Goal: Task Accomplishment & Management: Manage account settings

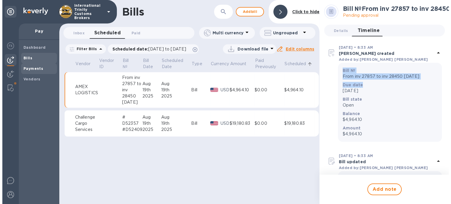
scroll to position [322, 0]
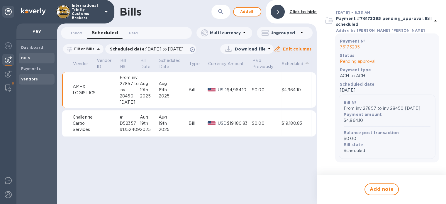
click at [27, 77] on b "Vendors" at bounding box center [29, 79] width 17 height 4
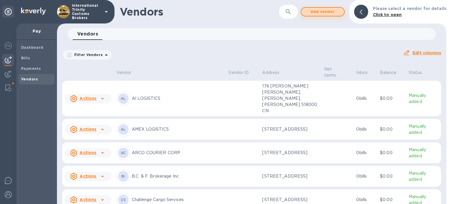
click at [319, 12] on span "Add vendor" at bounding box center [322, 11] width 33 height 7
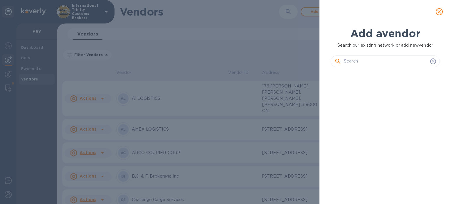
scroll to position [112, 111]
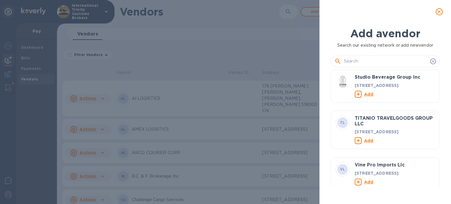
click at [346, 61] on input "text" at bounding box center [385, 61] width 84 height 9
paste input "lva Freight International"
click at [346, 61] on input "lva Freight International" at bounding box center [385, 61] width 84 height 9
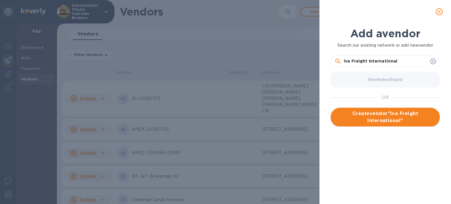
type input "lva Freight International"
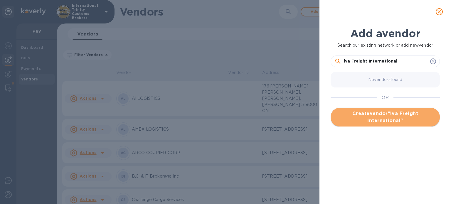
click at [379, 118] on span "Create vendor " lva Freight International "" at bounding box center [385, 117] width 100 height 14
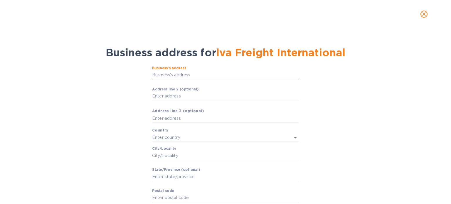
click at [172, 72] on input "Business’s аddress" at bounding box center [225, 75] width 147 height 9
paste input "[STREET_ADDRESS])"
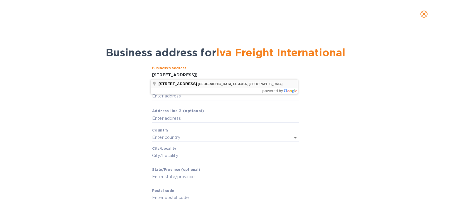
type input "[STREET_ADDRESS]"
type input "[GEOGRAPHIC_DATA]"
type input "FL"
type input "33166"
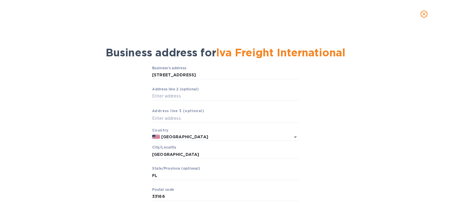
scroll to position [34, 0]
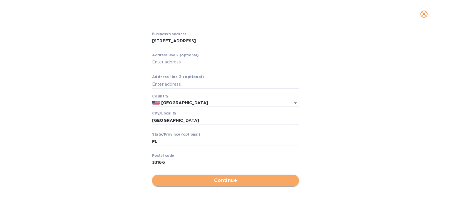
click at [204, 179] on span "Continue" at bounding box center [225, 180] width 137 height 7
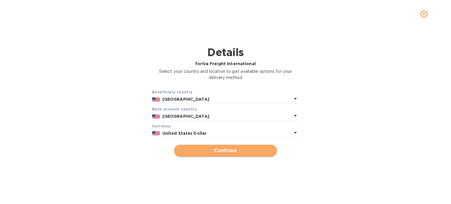
click at [222, 150] on span "Continue" at bounding box center [225, 150] width 93 height 7
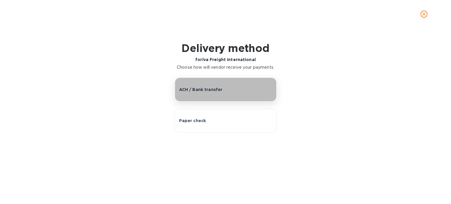
click at [194, 92] on button "ACH / Bank transfer" at bounding box center [226, 89] width 102 height 24
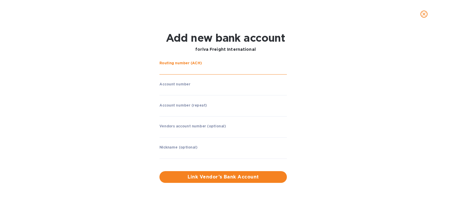
click at [174, 74] on input "string" at bounding box center [222, 70] width 127 height 9
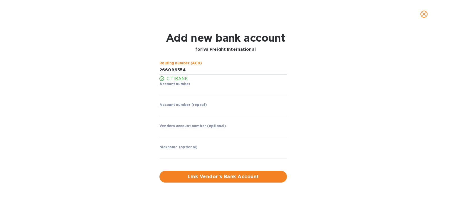
type input "266086554"
click at [179, 97] on p "​" at bounding box center [222, 99] width 127 height 7
click at [168, 94] on input "string" at bounding box center [222, 91] width 127 height 9
type input "9118989005"
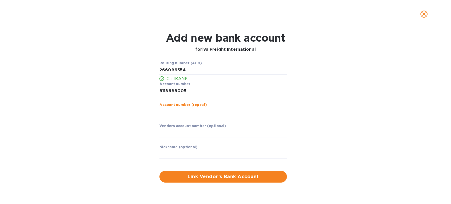
click at [175, 115] on input "string" at bounding box center [222, 111] width 127 height 9
type input "9118989005"
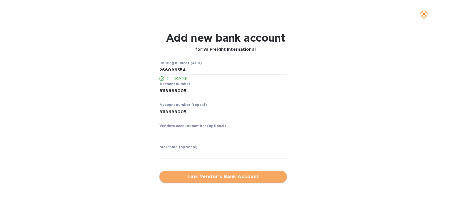
click at [246, 175] on span "Link Vendor’s Bank Account" at bounding box center [223, 176] width 118 height 7
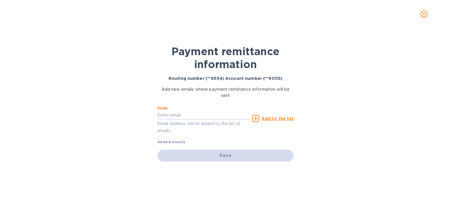
click at [175, 111] on input "text" at bounding box center [203, 115] width 92 height 9
paste input "[EMAIL_ADDRESS][DOMAIN_NAME]"
type input "[EMAIL_ADDRESS][DOMAIN_NAME]"
click at [269, 119] on u "Add to the list" at bounding box center [277, 118] width 32 height 5
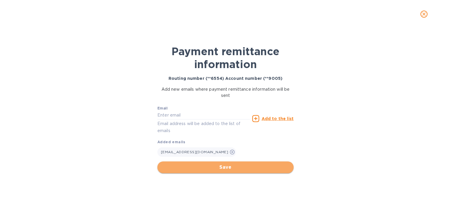
click at [221, 167] on span "Save" at bounding box center [225, 167] width 127 height 7
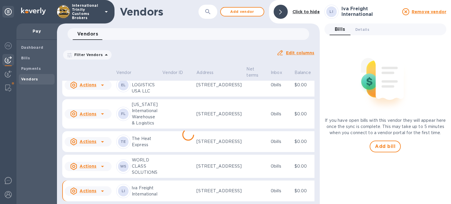
scroll to position [332, 0]
click at [102, 187] on icon at bounding box center [102, 190] width 7 height 7
click at [141, 178] on div at bounding box center [225, 102] width 451 height 204
click at [363, 33] on button "Details 0" at bounding box center [361, 29] width 23 height 12
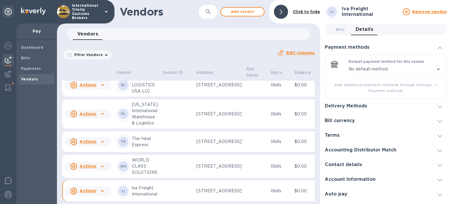
click at [353, 167] on h3 "Contact details" at bounding box center [342, 165] width 37 height 6
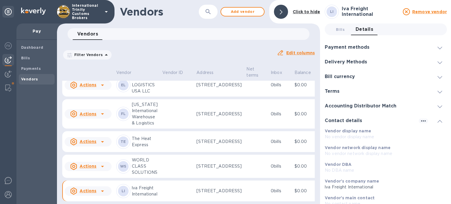
click at [346, 98] on div "Terms" at bounding box center [385, 91] width 122 height 15
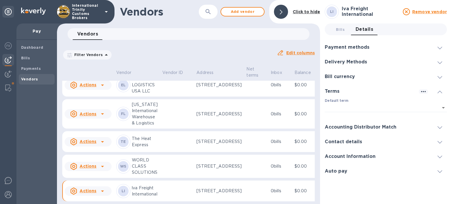
click at [346, 123] on div "Accounting Distributor Match" at bounding box center [385, 127] width 122 height 15
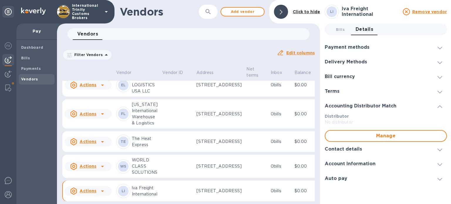
click at [344, 162] on h3 "Account Information" at bounding box center [349, 164] width 51 height 6
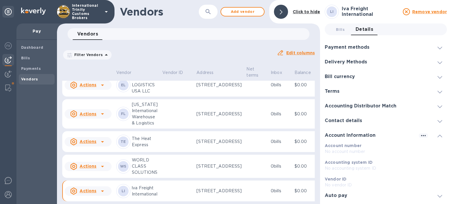
click at [354, 64] on h3 "Delivery Methods" at bounding box center [345, 62] width 42 height 6
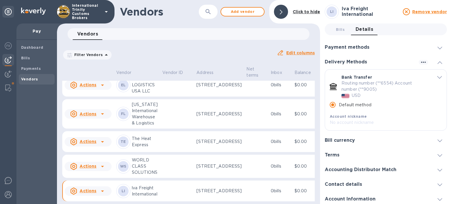
click at [344, 48] on h3 "Payment methods" at bounding box center [346, 48] width 45 height 6
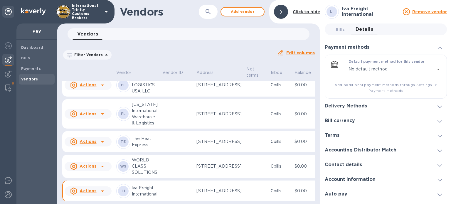
click at [369, 30] on span "Details 0" at bounding box center [364, 29] width 18 height 8
click at [343, 30] on span "Bills 0" at bounding box center [340, 29] width 9 height 6
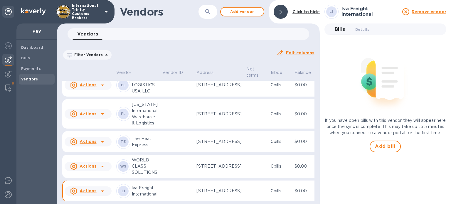
click at [90, 188] on u "Actions" at bounding box center [87, 190] width 17 height 5
click at [186, 177] on div at bounding box center [225, 102] width 451 height 204
click at [297, 52] on u "Edit columns" at bounding box center [300, 52] width 28 height 5
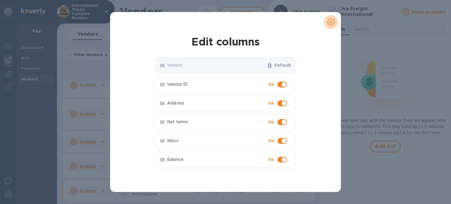
click at [329, 24] on icon "close" at bounding box center [331, 22] width 6 height 6
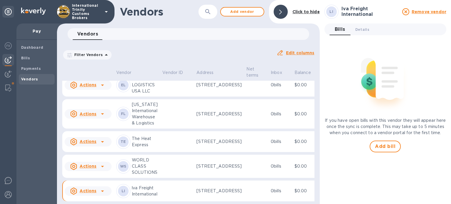
click at [83, 188] on u "Actions" at bounding box center [87, 190] width 17 height 5
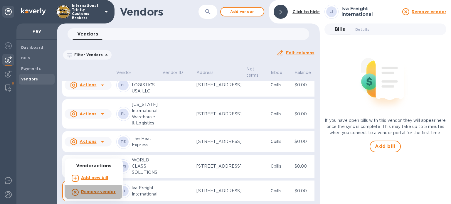
click at [87, 192] on b "Remove vendor" at bounding box center [98, 191] width 35 height 5
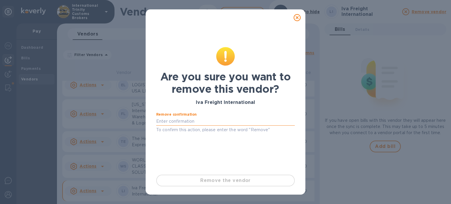
click at [167, 123] on input "text" at bounding box center [225, 121] width 138 height 9
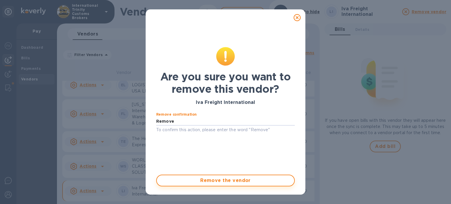
type input "Remove"
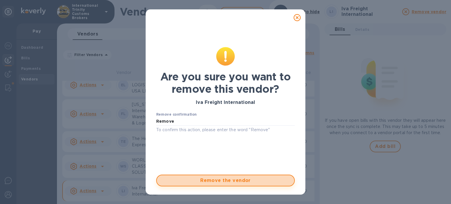
click at [222, 182] on span "Remove the vendor" at bounding box center [225, 180] width 128 height 7
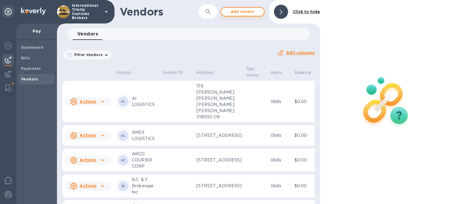
click at [239, 13] on span "Add vendor" at bounding box center [242, 11] width 33 height 7
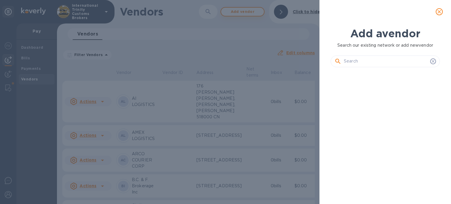
scroll to position [112, 111]
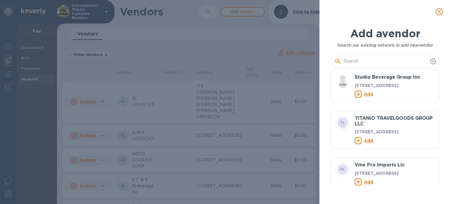
click at [356, 63] on input "text" at bounding box center [385, 61] width 84 height 9
paste input "[PERSON_NAME] Freight International"
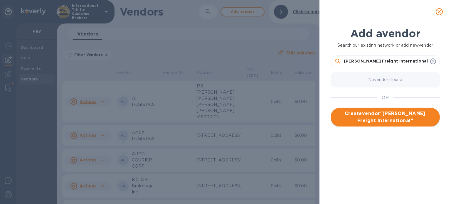
type input "[PERSON_NAME] Freight International"
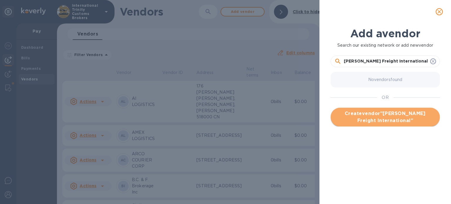
click at [381, 118] on span "Create vendor " [PERSON_NAME] Freight International "" at bounding box center [385, 117] width 100 height 14
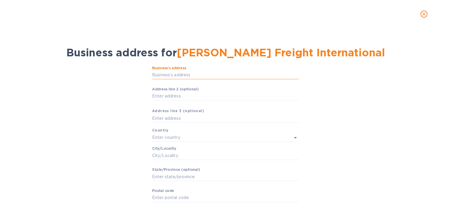
click at [174, 77] on input "Business’s аddress" at bounding box center [225, 75] width 147 height 9
paste input "[STREET_ADDRESS]"
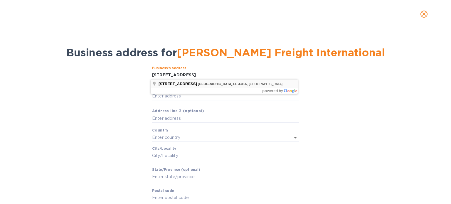
type input "[STREET_ADDRESS]"
type input "[GEOGRAPHIC_DATA]"
type input "FL"
type input "33166"
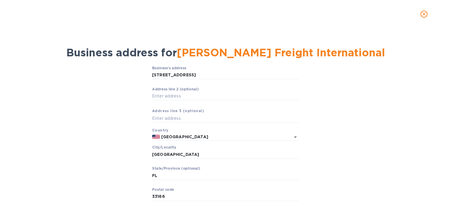
scroll to position [34, 0]
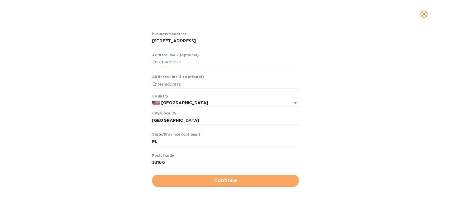
click at [230, 180] on span "Continue" at bounding box center [225, 180] width 137 height 7
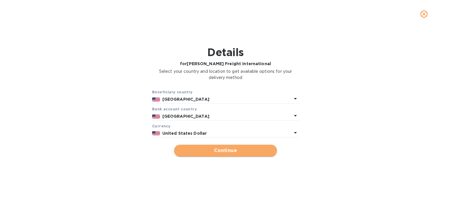
click at [220, 148] on span "Continue" at bounding box center [225, 150] width 93 height 7
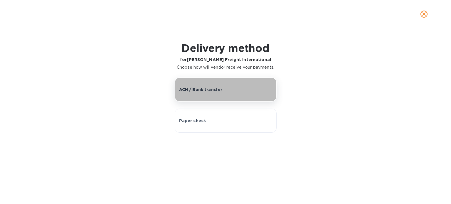
click at [203, 89] on p "ACH / Bank transfer" at bounding box center [200, 90] width 43 height 6
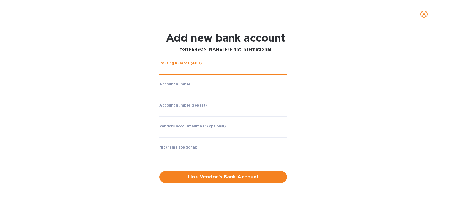
click at [181, 69] on input "string" at bounding box center [222, 70] width 127 height 9
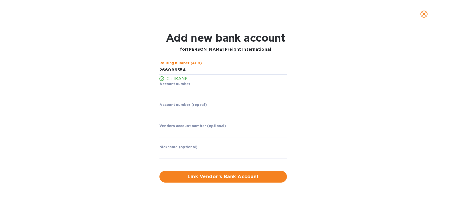
type input "266086554"
click at [167, 90] on input "string" at bounding box center [222, 91] width 127 height 9
type input "9118989005"
click at [174, 101] on p "​" at bounding box center [222, 99] width 127 height 7
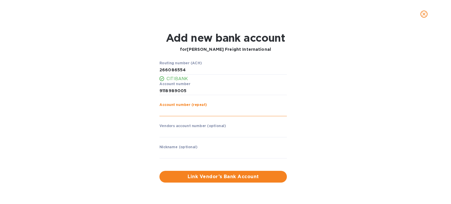
click at [174, 115] on input "string" at bounding box center [222, 111] width 127 height 9
type input "9118989005"
click at [180, 129] on input "text" at bounding box center [222, 132] width 127 height 9
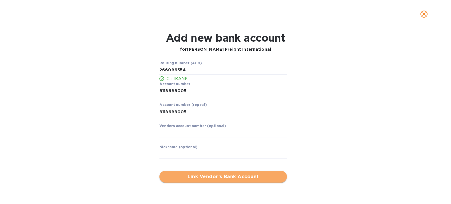
click at [243, 175] on span "Link Vendor’s Bank Account" at bounding box center [223, 176] width 118 height 7
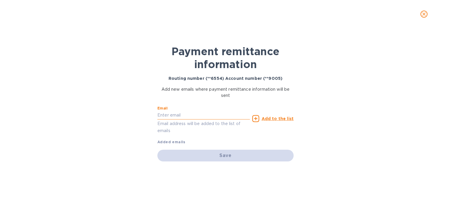
click at [184, 114] on input "text" at bounding box center [203, 115] width 92 height 9
paste input "[EMAIL_ADDRESS][DOMAIN_NAME]"
type input "[EMAIL_ADDRESS][DOMAIN_NAME]"
click at [267, 117] on u "Add to the list" at bounding box center [277, 118] width 32 height 5
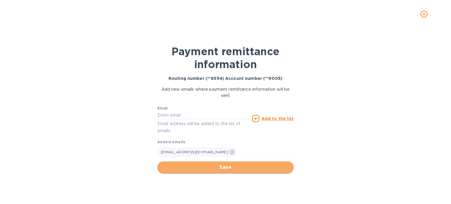
click at [237, 167] on span "Save" at bounding box center [225, 167] width 127 height 7
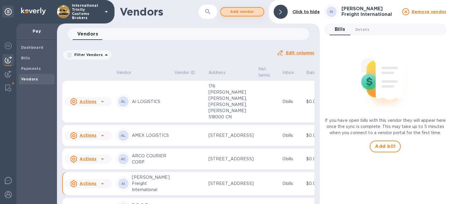
click at [232, 9] on span "Add vendor" at bounding box center [241, 11] width 33 height 7
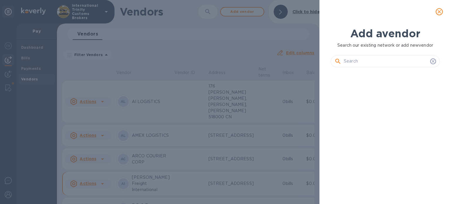
scroll to position [112, 111]
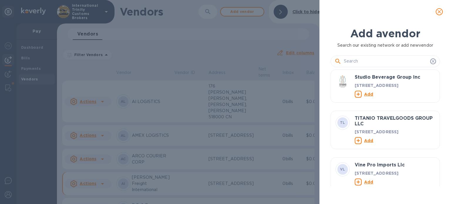
click at [351, 61] on input "text" at bounding box center [385, 61] width 84 height 9
paste input "WORLDWIDE FLIGHT SERVICES, INC."
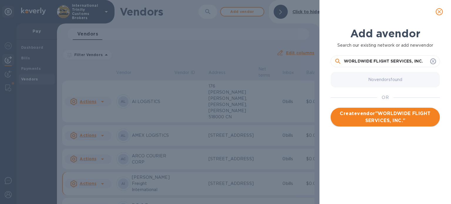
type input "WORLDWIDE FLIGHT SERVICES, INC."
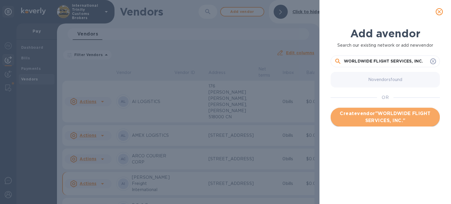
click at [368, 115] on span "Create vendor " WORLDWIDE FLIGHT SERVICES, INC. "" at bounding box center [385, 117] width 100 height 14
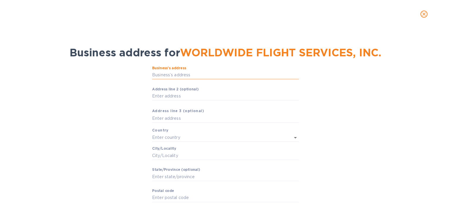
click at [171, 76] on input "Business’s аddress" at bounding box center [225, 75] width 147 height 9
paste input "[STREET_ADDRESS]"
type input "[STREET_ADDRESS]"
type input "[GEOGRAPHIC_DATA]"
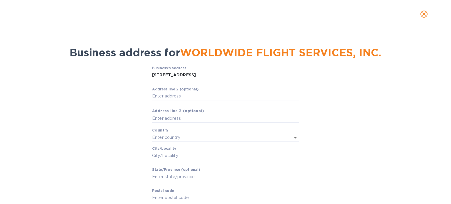
type input "FL"
type input "32405"
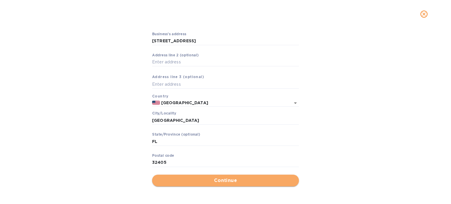
click at [241, 183] on span "Continue" at bounding box center [225, 180] width 137 height 7
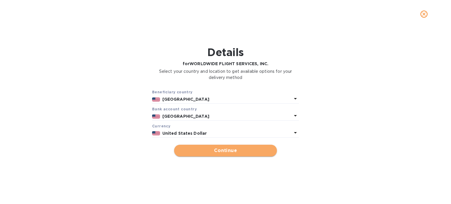
click at [227, 149] on span "Continue" at bounding box center [225, 150] width 93 height 7
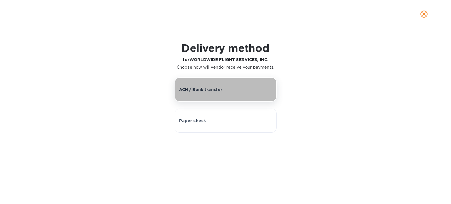
click at [206, 89] on p "ACH / Bank transfer" at bounding box center [200, 90] width 43 height 6
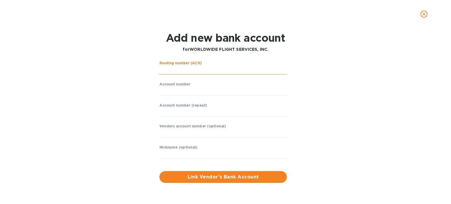
click at [171, 66] on input "string" at bounding box center [222, 70] width 127 height 9
click at [176, 85] on label "Account number" at bounding box center [174, 84] width 31 height 4
click at [168, 91] on input "string" at bounding box center [222, 91] width 127 height 9
click at [184, 67] on input "string" at bounding box center [222, 70] width 127 height 9
click at [169, 72] on input "string" at bounding box center [222, 70] width 127 height 9
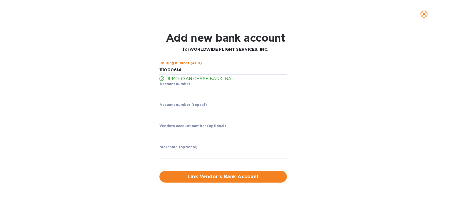
type input "111000614"
click at [172, 92] on input "string" at bounding box center [222, 91] width 127 height 9
type input "8806413702"
click at [175, 118] on p "​" at bounding box center [222, 120] width 127 height 7
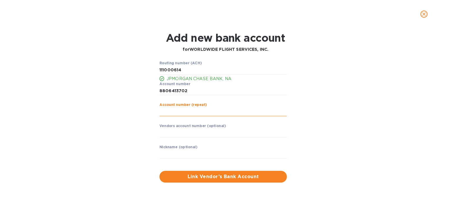
click at [169, 114] on input "string" at bounding box center [222, 111] width 127 height 9
type input "8806413702"
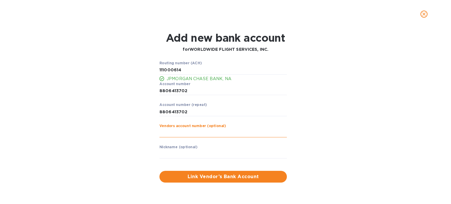
click at [185, 133] on input "text" at bounding box center [222, 132] width 127 height 9
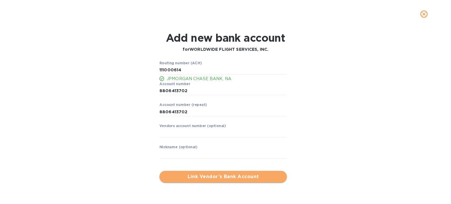
click at [221, 176] on span "Link Vendor’s Bank Account" at bounding box center [223, 176] width 118 height 7
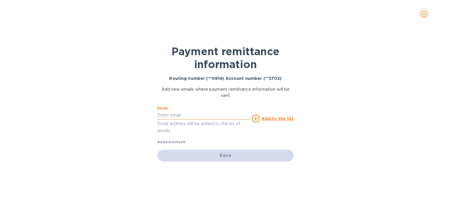
click at [175, 116] on input "text" at bounding box center [203, 115] width 92 height 9
paste input "[EMAIL_ADDRESS][DOMAIN_NAME]"
type input "[EMAIL_ADDRESS][DOMAIN_NAME]"
click at [273, 119] on u "Add to the list" at bounding box center [277, 118] width 32 height 5
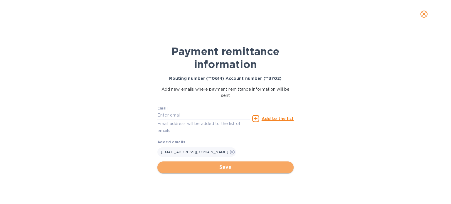
click at [227, 170] on span "Save" at bounding box center [225, 167] width 127 height 7
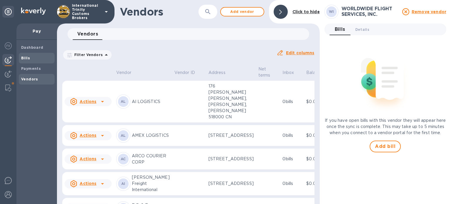
click at [27, 58] on b "Bills" at bounding box center [25, 58] width 9 height 4
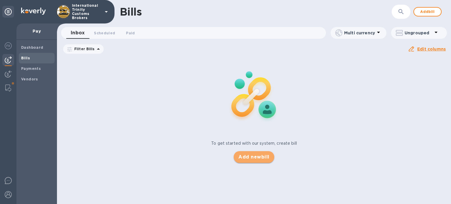
click at [251, 158] on span "Add new bill" at bounding box center [253, 156] width 31 height 7
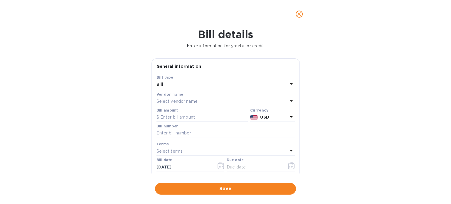
click at [175, 102] on p "Select vendor name" at bounding box center [176, 101] width 41 height 6
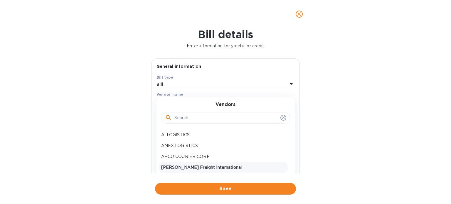
click at [182, 167] on p "[PERSON_NAME] Freight International" at bounding box center [223, 167] width 124 height 6
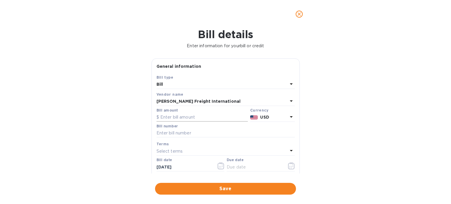
click at [171, 115] on input "text" at bounding box center [201, 117] width 91 height 9
type input "60"
click at [163, 132] on input "text" at bounding box center [225, 133] width 138 height 9
type input "17284"
click at [288, 166] on icon "button" at bounding box center [291, 165] width 7 height 7
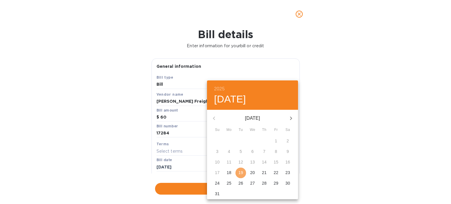
click at [243, 175] on span "19" at bounding box center [240, 173] width 11 height 6
type input "[DATE]"
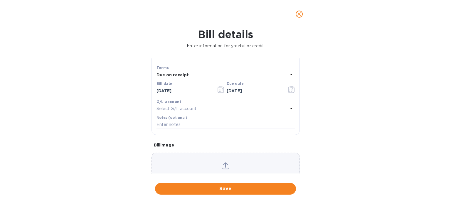
scroll to position [105, 0]
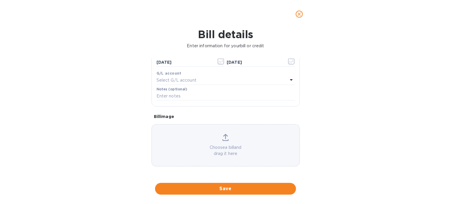
click at [224, 139] on icon at bounding box center [225, 137] width 6 height 7
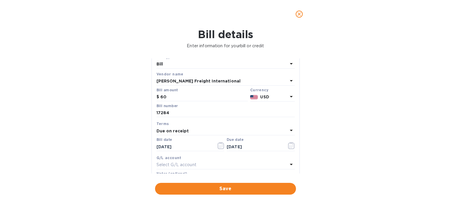
scroll to position [0, 0]
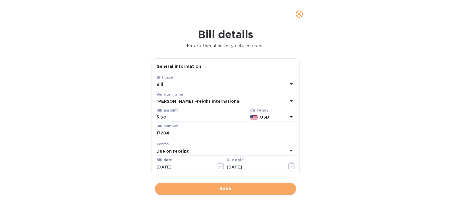
click at [229, 190] on span "Save" at bounding box center [225, 188] width 131 height 7
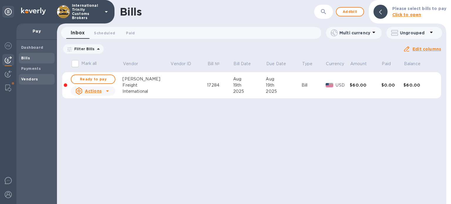
click at [23, 77] on b "Vendors" at bounding box center [29, 79] width 17 height 4
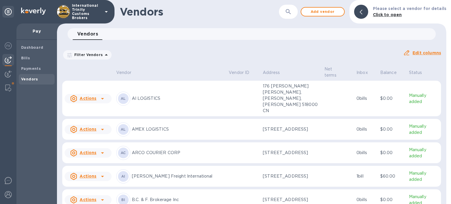
click at [92, 174] on u "Actions" at bounding box center [87, 176] width 17 height 5
click at [173, 157] on div at bounding box center [225, 102] width 451 height 204
click at [150, 173] on p "[PERSON_NAME] Freight International" at bounding box center [178, 176] width 92 height 6
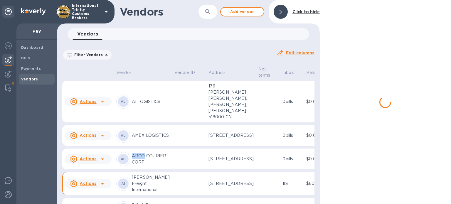
click at [150, 163] on td "AC ARCO COURIER CORP" at bounding box center [143, 158] width 58 height 21
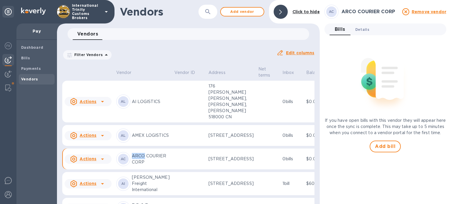
click at [360, 26] on button "Details 0" at bounding box center [361, 29] width 23 height 12
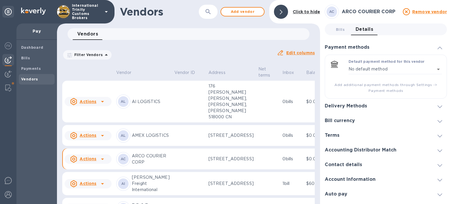
click at [345, 105] on h3 "Delivery Methods" at bounding box center [345, 106] width 42 height 6
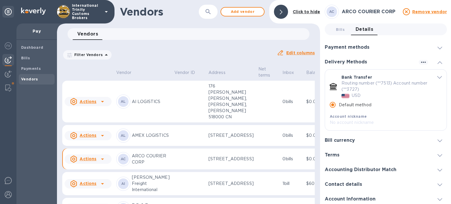
click at [351, 60] on h3 "Delivery Methods" at bounding box center [345, 62] width 42 height 6
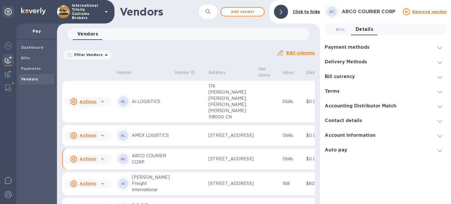
click at [340, 79] on div "Bill currency" at bounding box center [385, 76] width 122 height 15
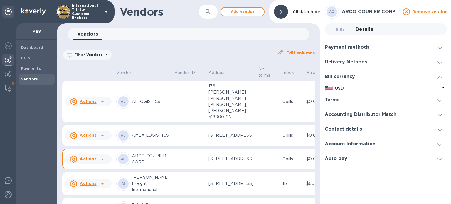
click at [338, 67] on div "Delivery Methods" at bounding box center [385, 62] width 122 height 15
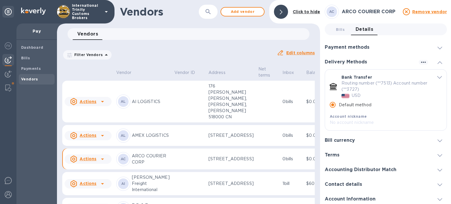
click at [340, 50] on div "Payment methods" at bounding box center [385, 47] width 122 height 15
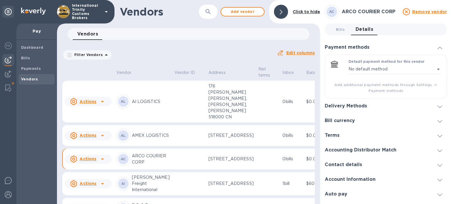
click at [347, 105] on h3 "Delivery Methods" at bounding box center [345, 106] width 42 height 6
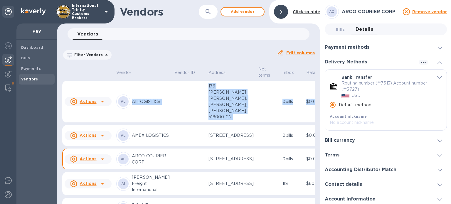
scroll to position [0, 18]
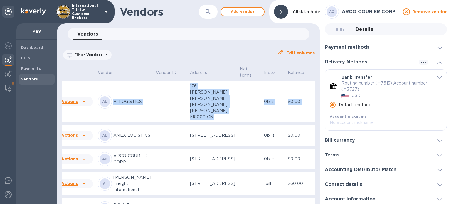
drag, startPoint x: 314, startPoint y: 73, endPoint x: 308, endPoint y: 111, distance: 38.4
click at [308, 111] on div "Vendor Vendor ID Address Net terms Inbox Balance Status Actions AL AI LOGISTICS…" at bounding box center [188, 134] width 263 height 139
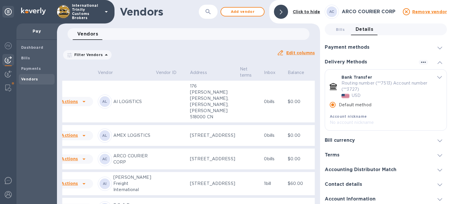
drag, startPoint x: 97, startPoint y: 199, endPoint x: 68, endPoint y: 200, distance: 29.3
click at [68, 200] on div "Vendor Vendor ID Address Net terms Inbox Balance Status Actions AL AI LOGISTICS…" at bounding box center [188, 134] width 252 height 139
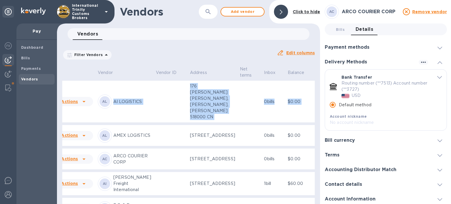
drag, startPoint x: 311, startPoint y: 79, endPoint x: 309, endPoint y: 112, distance: 33.3
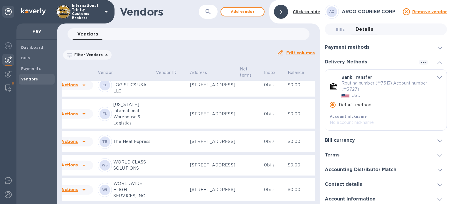
scroll to position [364, 18]
click at [76, 187] on u "Actions" at bounding box center [69, 189] width 17 height 5
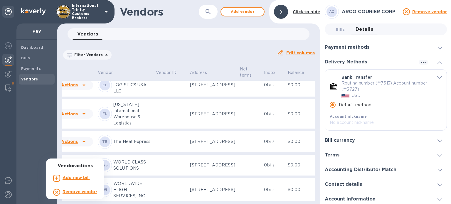
click at [134, 178] on div at bounding box center [225, 102] width 451 height 204
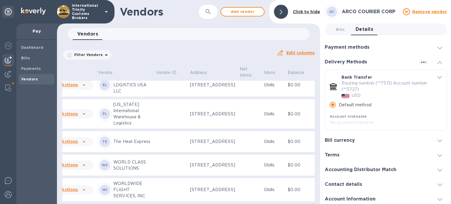
click at [153, 178] on td at bounding box center [170, 189] width 34 height 23
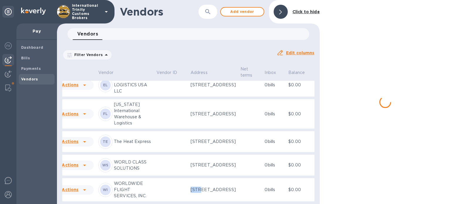
click at [154, 178] on td at bounding box center [171, 189] width 34 height 23
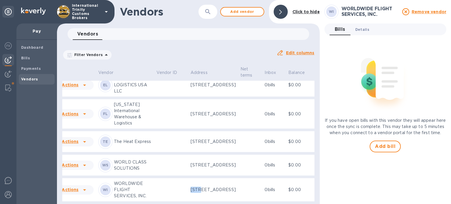
click at [361, 32] on span "Details 0" at bounding box center [362, 29] width 14 height 6
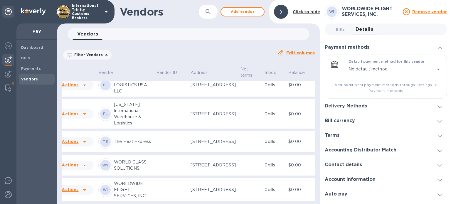
click at [341, 106] on h3 "Delivery Methods" at bounding box center [345, 106] width 42 height 6
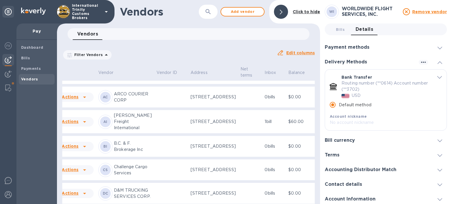
scroll to position [70, 18]
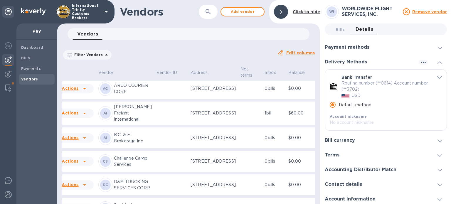
click at [124, 122] on p "[PERSON_NAME] Freight International" at bounding box center [133, 113] width 38 height 18
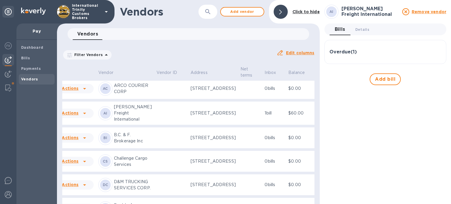
click at [346, 53] on h3 "Overdue ( 1 )" at bounding box center [342, 52] width 27 height 6
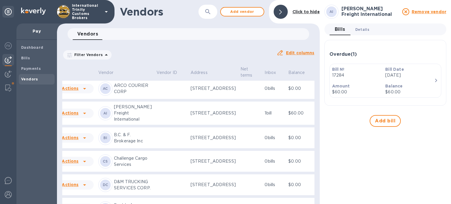
click at [361, 27] on span "Details 0" at bounding box center [362, 29] width 14 height 6
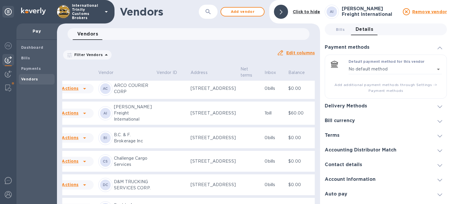
click at [341, 107] on h3 "Delivery Methods" at bounding box center [345, 106] width 42 height 6
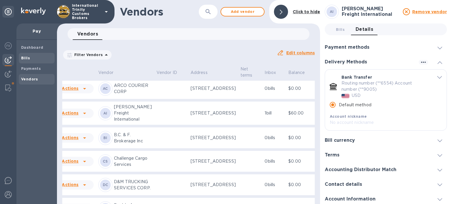
click at [21, 55] on div "Bills" at bounding box center [37, 58] width 36 height 11
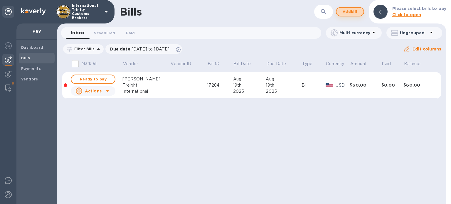
click at [343, 9] on span "Add bill" at bounding box center [350, 11] width 18 height 7
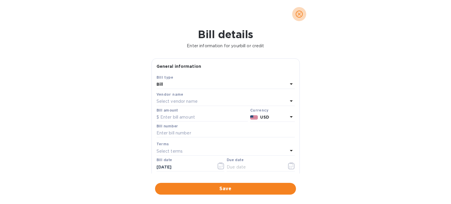
click at [300, 16] on icon "close" at bounding box center [299, 14] width 6 height 6
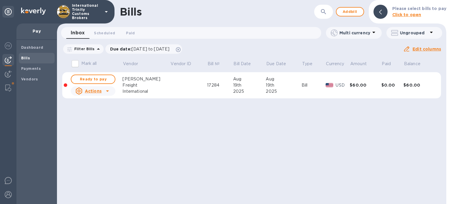
click at [27, 56] on b "Bills" at bounding box center [25, 58] width 9 height 4
click at [346, 10] on span "Add bill" at bounding box center [350, 11] width 18 height 7
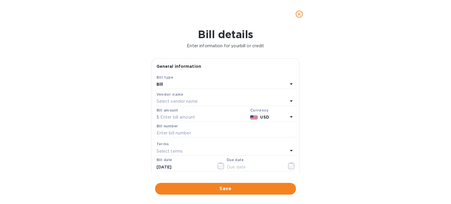
click at [168, 102] on p "Select vendor name" at bounding box center [176, 101] width 41 height 6
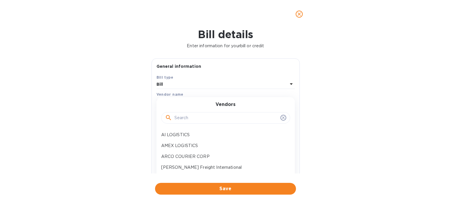
click at [299, 18] on button "close" at bounding box center [299, 14] width 14 height 14
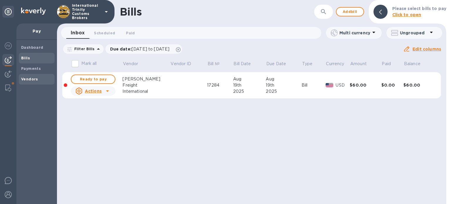
click at [21, 77] on b "Vendors" at bounding box center [29, 79] width 17 height 4
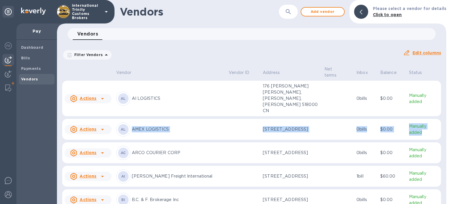
drag, startPoint x: 438, startPoint y: 106, endPoint x: 433, endPoint y: 122, distance: 17.1
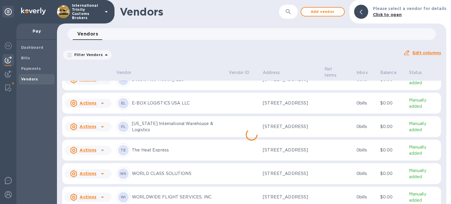
scroll to position [191, 0]
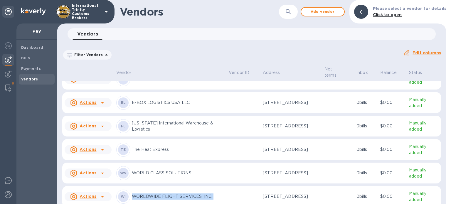
drag, startPoint x: 132, startPoint y: 190, endPoint x: 221, endPoint y: 185, distance: 89.0
click at [221, 186] on tr "Actions WI WORLDWIDE FLIGHT SERVICES, INC. [STREET_ADDRESS] 0 bills $0.00 Manua…" at bounding box center [251, 196] width 378 height 21
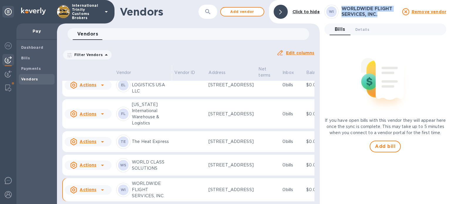
drag, startPoint x: 343, startPoint y: 9, endPoint x: 385, endPoint y: 13, distance: 42.1
click at [385, 13] on h3 "WORLDWIDE FLIGHT SERVICES, INC." at bounding box center [369, 11] width 57 height 11
copy h3 "WORLDWIDE FLIGHT SERVICES, INC."
click at [25, 64] on div "Payments" at bounding box center [37, 68] width 36 height 11
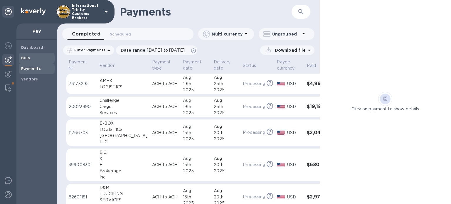
click at [22, 56] on b "Bills" at bounding box center [25, 58] width 9 height 4
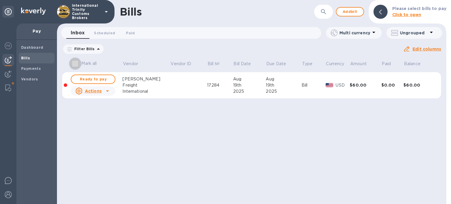
click at [76, 62] on input "Mark all" at bounding box center [75, 63] width 12 height 12
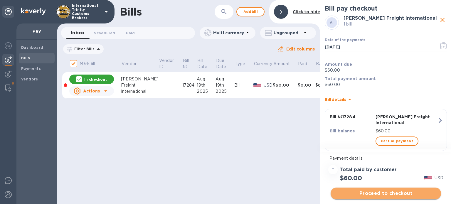
click at [380, 191] on span "Proceed to checkout" at bounding box center [385, 193] width 101 height 7
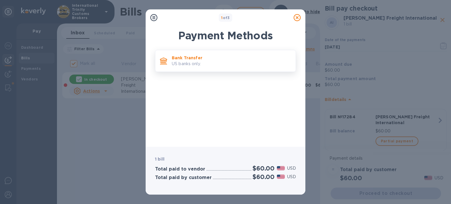
click at [198, 68] on div "Bank Transfer US banks only." at bounding box center [231, 61] width 124 height 17
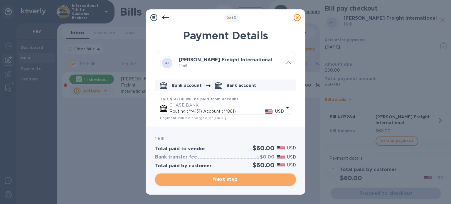
click at [225, 180] on span "Next step" at bounding box center [225, 179] width 131 height 7
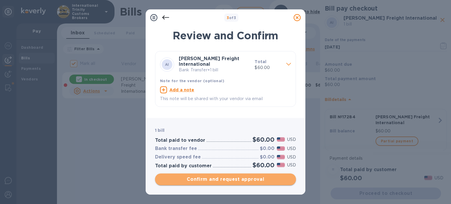
click at [226, 180] on span "Confirm and request approval" at bounding box center [225, 179] width 131 height 7
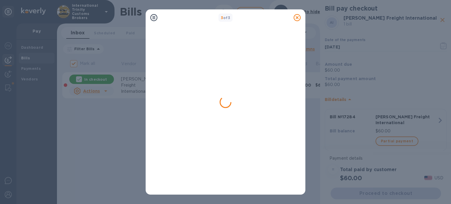
checkbox input "false"
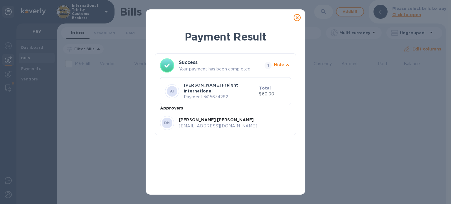
click at [295, 17] on icon at bounding box center [296, 17] width 7 height 7
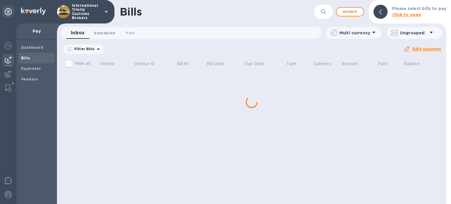
click at [106, 31] on span "Scheduled 0" at bounding box center [104, 33] width 21 height 6
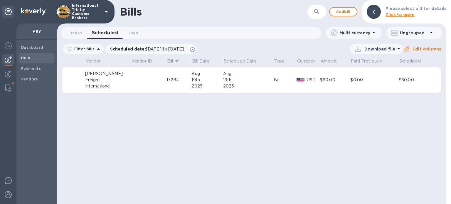
click at [89, 80] on div "Freight" at bounding box center [108, 80] width 46 height 6
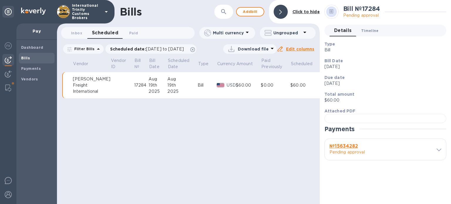
click at [365, 27] on button "Timeline 0" at bounding box center [369, 31] width 27 height 12
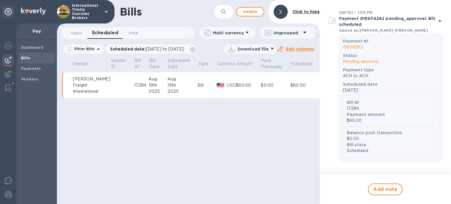
scroll to position [334, 0]
click at [30, 56] on span "Bills" at bounding box center [36, 58] width 31 height 6
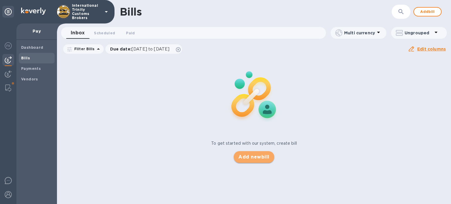
click at [254, 161] on button "Add new bill" at bounding box center [253, 157] width 40 height 12
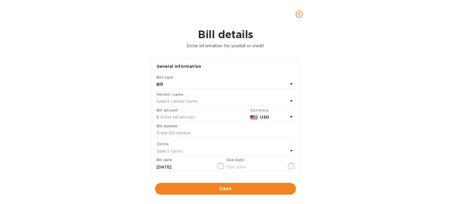
click at [163, 100] on p "Select vendor name" at bounding box center [176, 101] width 41 height 6
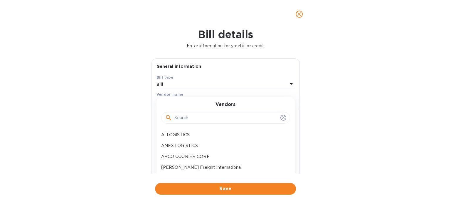
click at [206, 114] on input "text" at bounding box center [226, 118] width 104 height 9
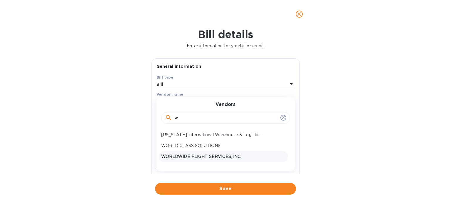
type input "w"
click at [212, 158] on p "WORLDWIDE FLIGHT SERVICES, INC." at bounding box center [223, 156] width 124 height 6
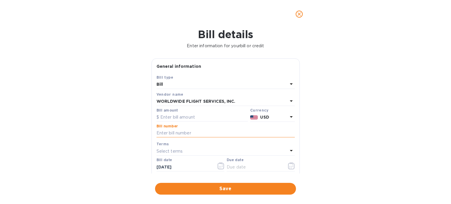
click at [166, 133] on input "text" at bounding box center [225, 133] width 138 height 9
paste input "9900784417"
type input "# 9900784417,"
click at [171, 117] on input "text" at bounding box center [201, 117] width 91 height 9
paste input "658.29"
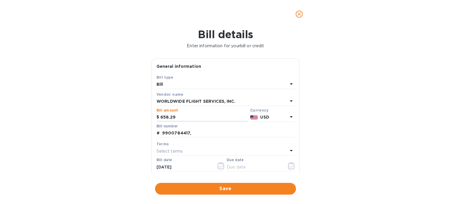
type input "658.29"
click at [195, 132] on input "# 9900784417," at bounding box center [225, 133] width 138 height 9
paste input "9900784418"
type input "# 9900784417 #9900784418"
click at [289, 167] on icon "button" at bounding box center [291, 165] width 7 height 7
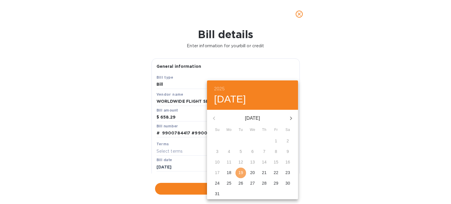
click at [242, 171] on p "19" at bounding box center [240, 173] width 5 height 6
type input "[DATE]"
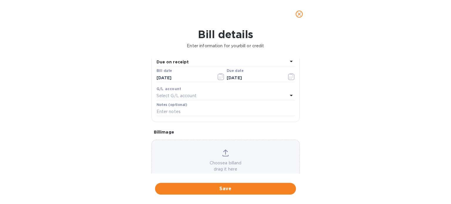
scroll to position [105, 0]
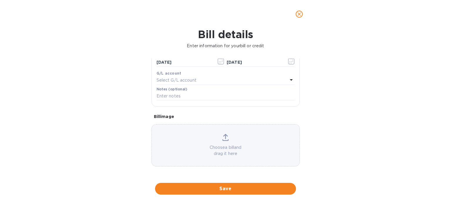
click at [224, 132] on div "Choose a bill and drag it here" at bounding box center [225, 145] width 148 height 42
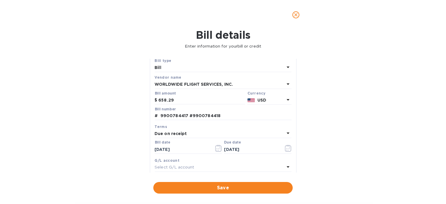
scroll to position [0, 0]
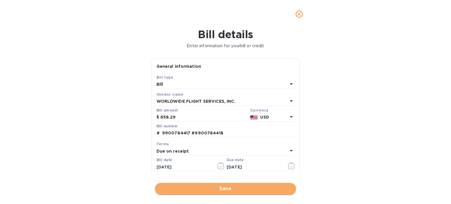
click at [210, 188] on span "Save" at bounding box center [225, 188] width 131 height 7
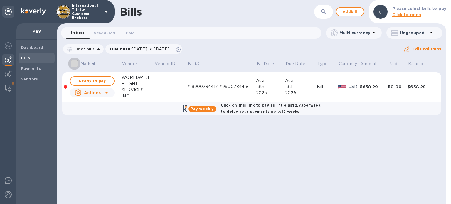
click at [75, 62] on input "Mark all" at bounding box center [74, 63] width 12 height 12
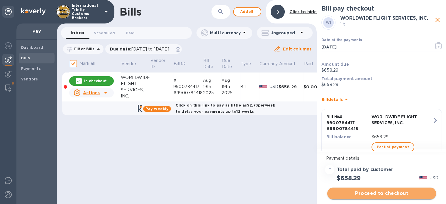
click at [369, 192] on span "Proceed to checkout" at bounding box center [381, 193] width 99 height 7
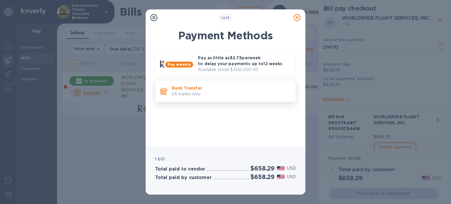
click at [192, 92] on p "US banks only." at bounding box center [231, 94] width 119 height 6
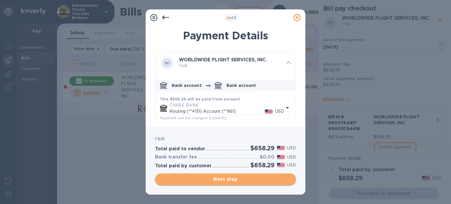
click at [214, 180] on span "Next step" at bounding box center [225, 179] width 131 height 7
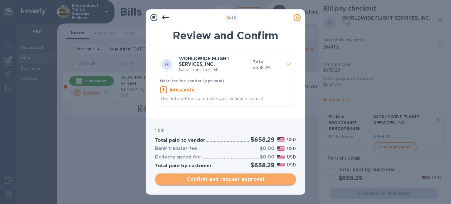
click at [215, 180] on span "Confirm and request approval" at bounding box center [225, 179] width 131 height 7
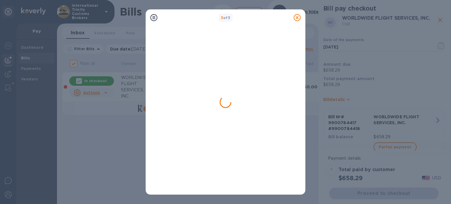
checkbox input "false"
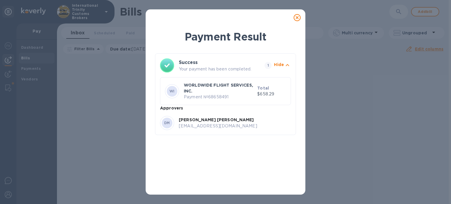
click at [297, 18] on icon at bounding box center [296, 17] width 7 height 7
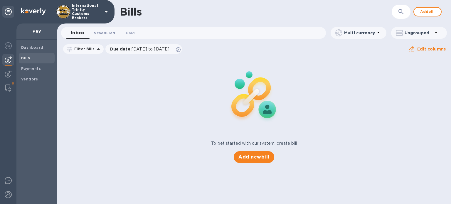
click at [103, 36] on span "Scheduled 0" at bounding box center [104, 33] width 21 height 6
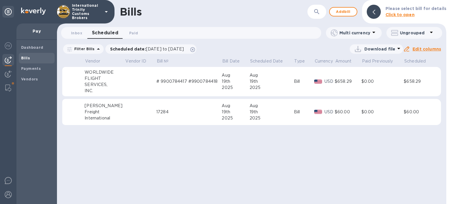
click at [91, 79] on div "FLIGHT" at bounding box center [104, 78] width 40 height 6
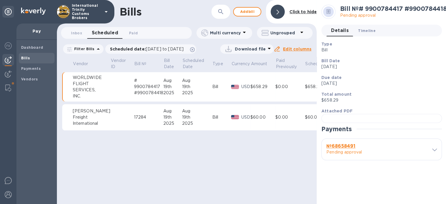
click at [363, 31] on span "Timeline 0" at bounding box center [367, 31] width 18 height 6
